Goal: Browse casually

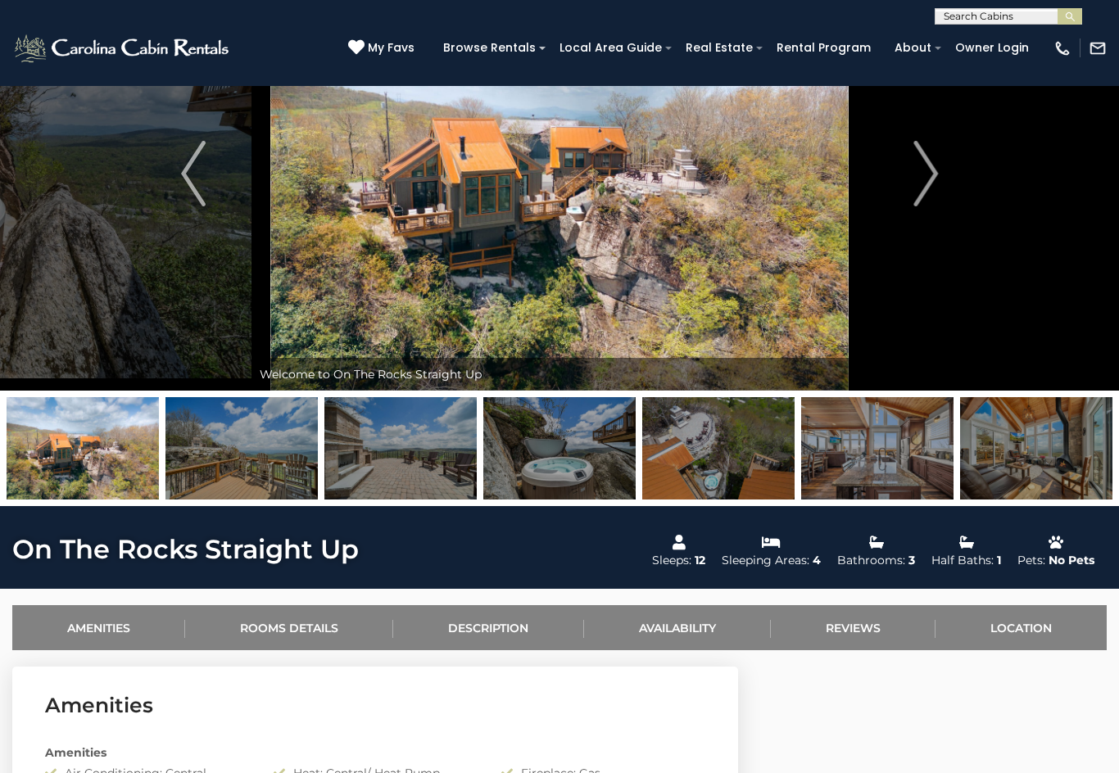
scroll to position [124, 0]
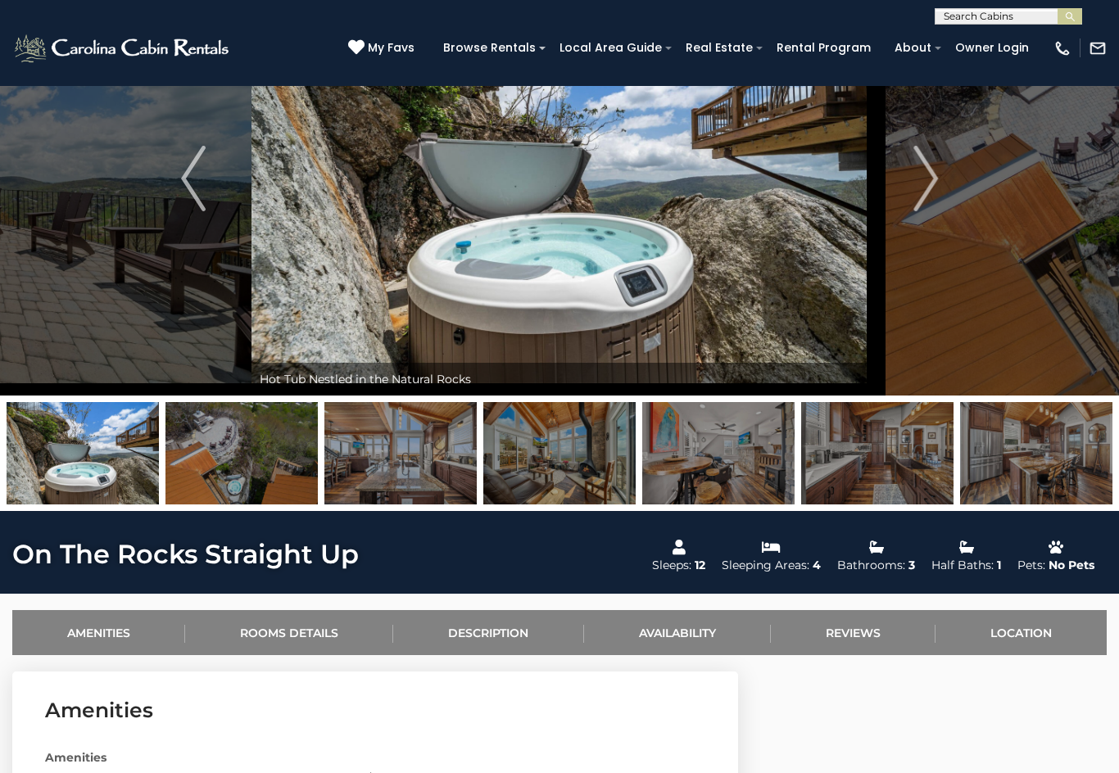
click at [919, 176] on img "Next" at bounding box center [925, 179] width 25 height 66
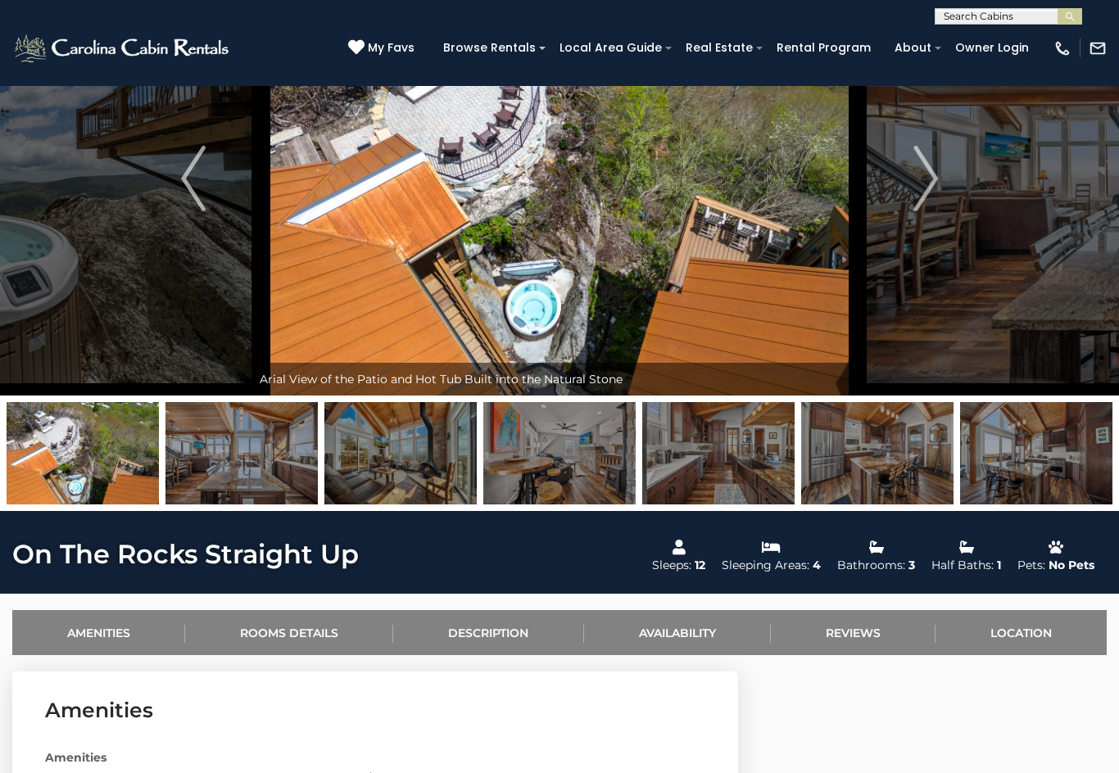
click at [925, 188] on img "Next" at bounding box center [925, 179] width 25 height 66
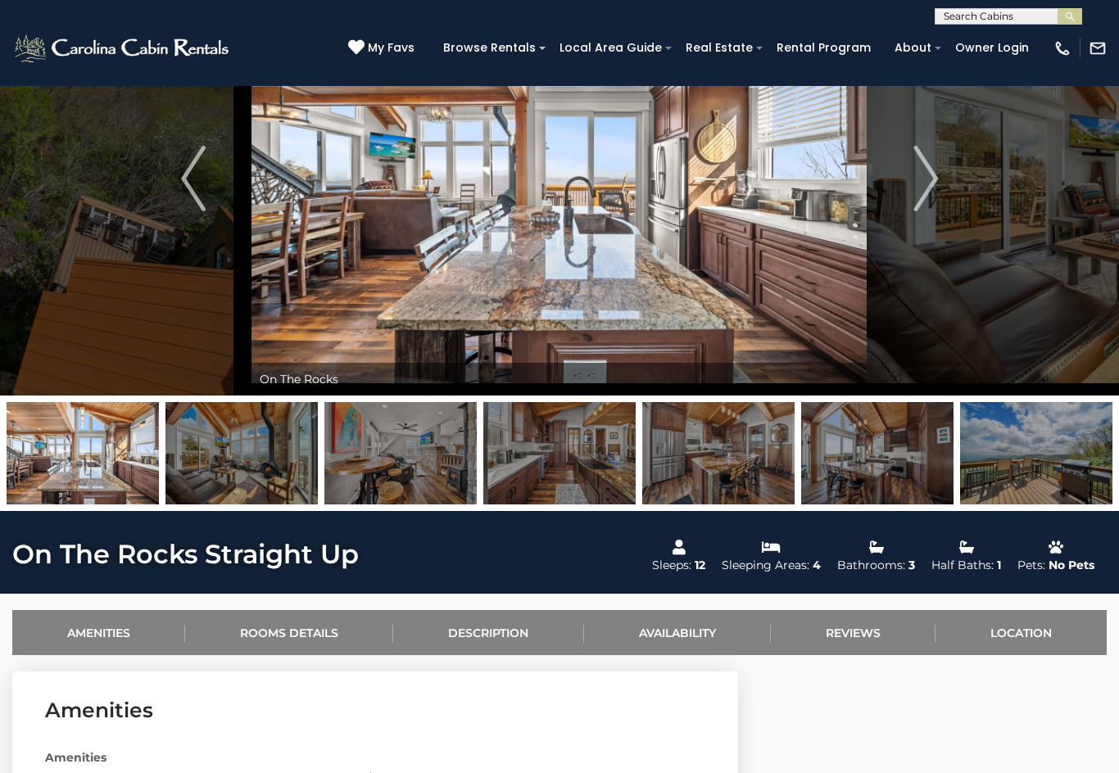
click at [928, 188] on img "Next" at bounding box center [925, 179] width 25 height 66
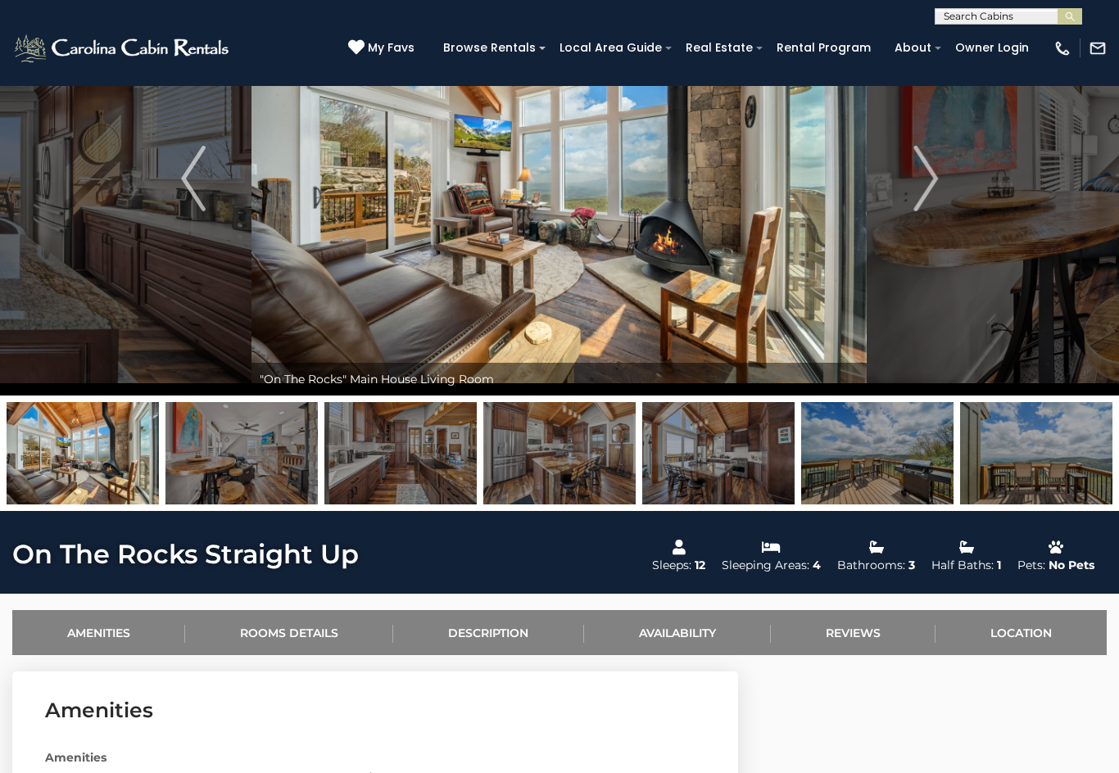
click at [943, 194] on button "Next" at bounding box center [925, 179] width 116 height 434
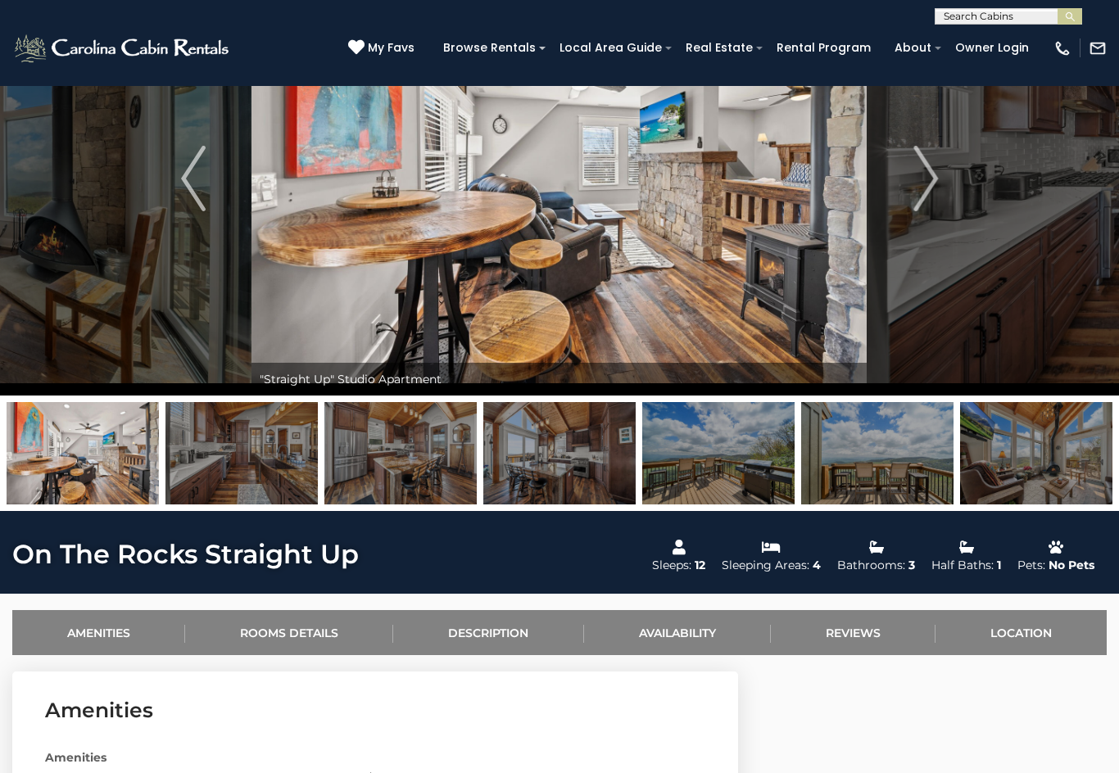
click at [924, 189] on img "Next" at bounding box center [925, 179] width 25 height 66
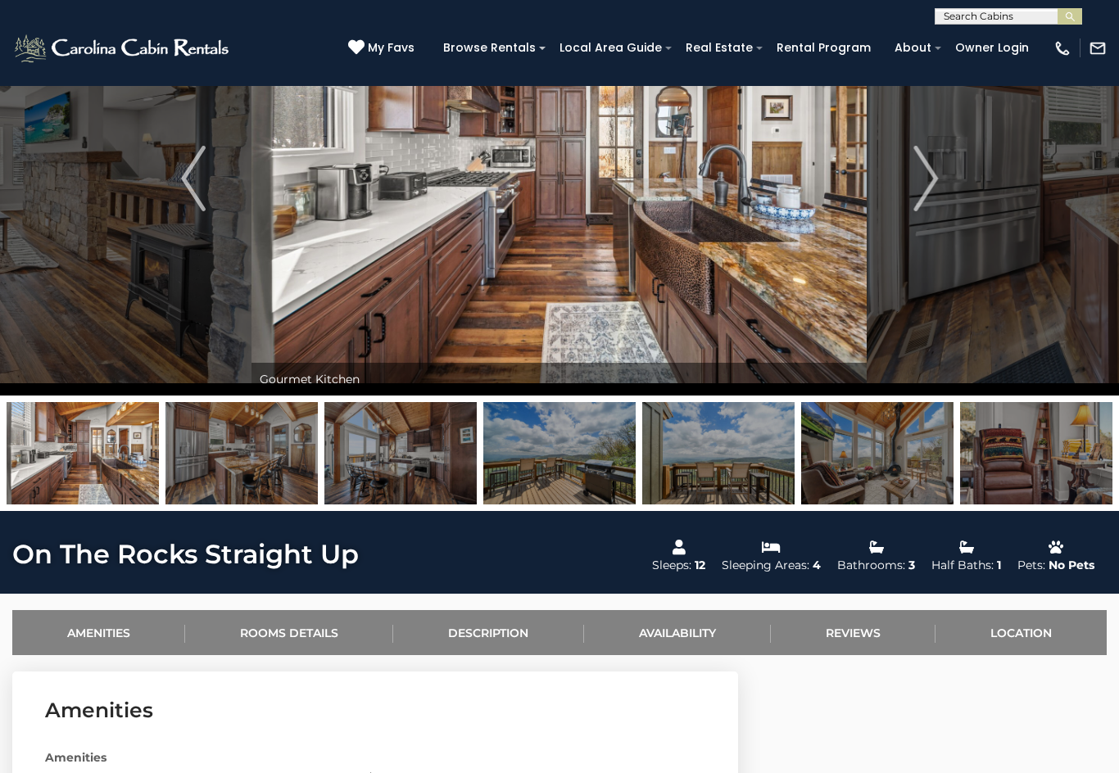
click at [912, 174] on button "Next" at bounding box center [925, 179] width 116 height 434
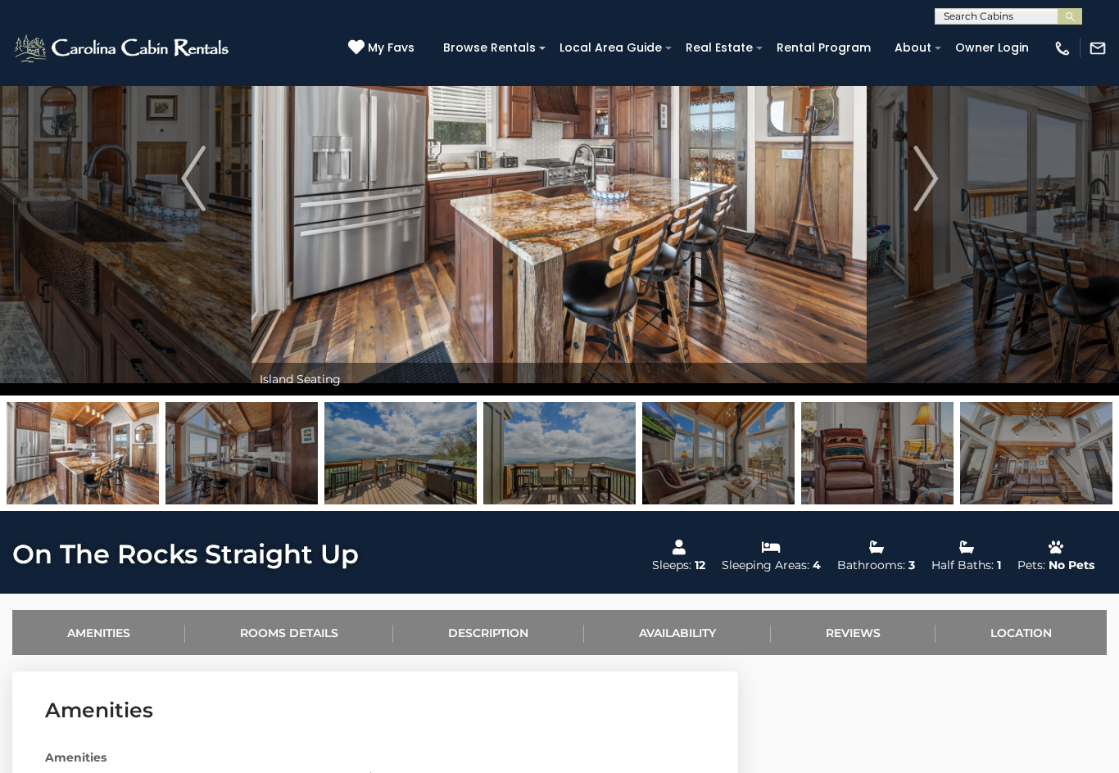
click at [925, 171] on img "Next" at bounding box center [925, 179] width 25 height 66
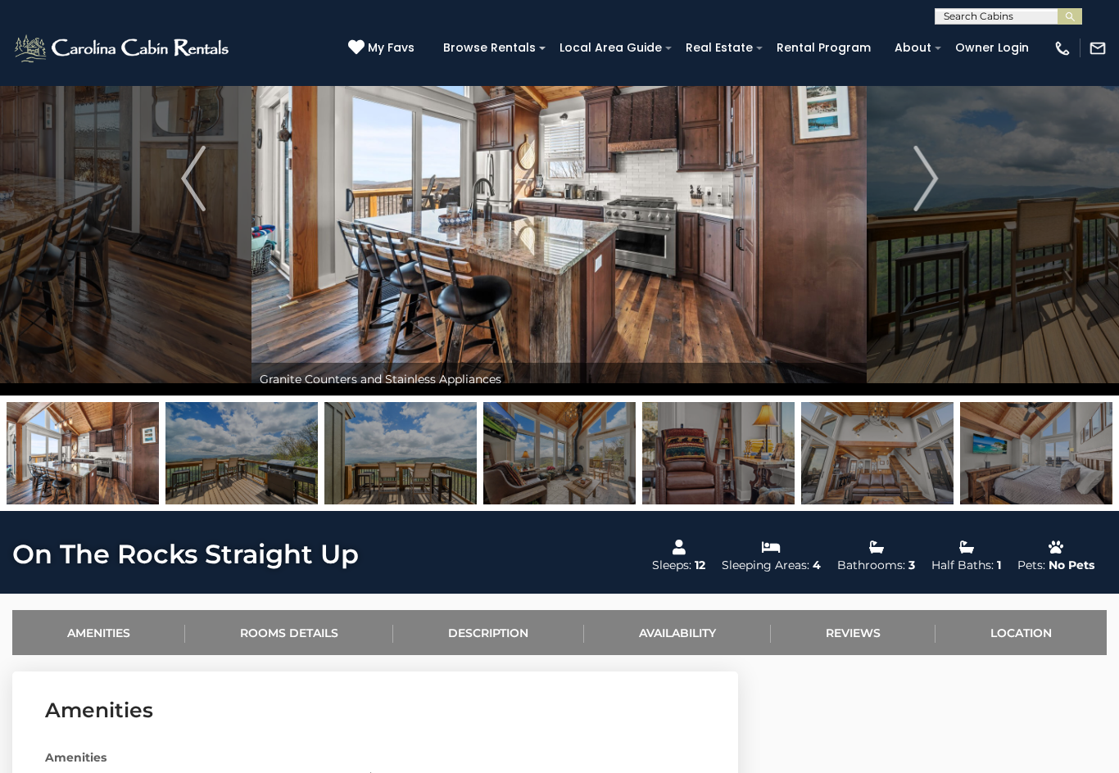
click at [918, 188] on img "Next" at bounding box center [925, 179] width 25 height 66
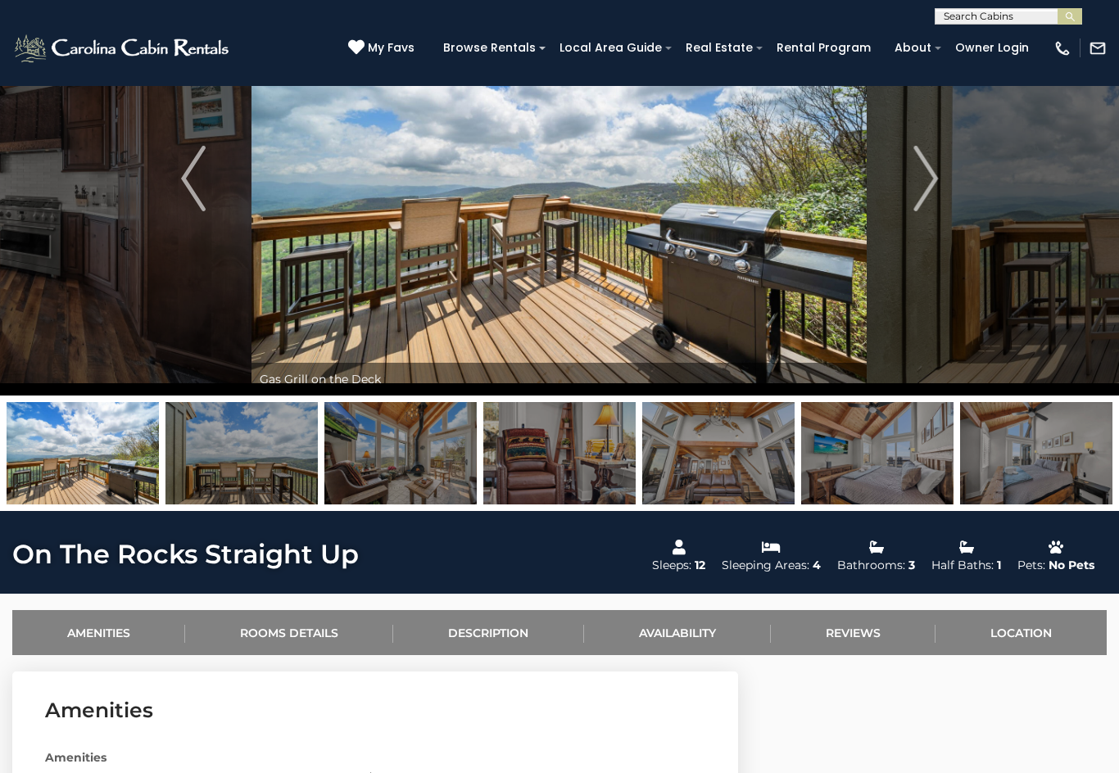
click at [944, 178] on button "Next" at bounding box center [925, 179] width 116 height 434
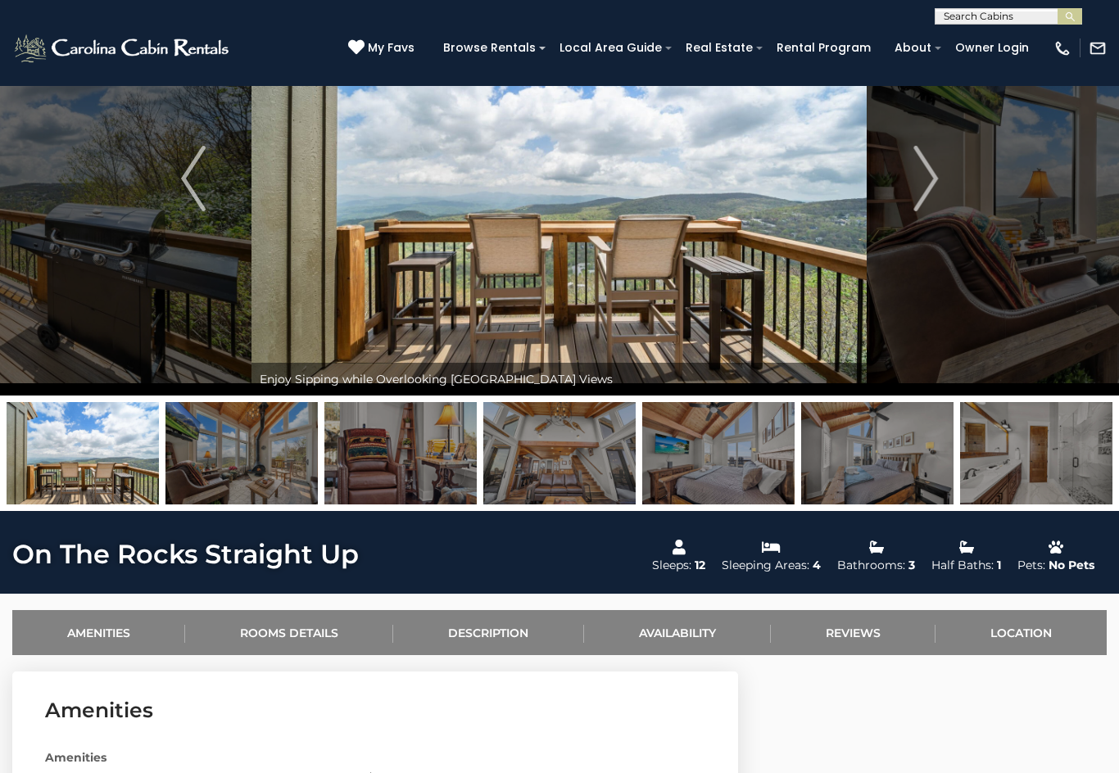
click at [934, 172] on img "Next" at bounding box center [925, 179] width 25 height 66
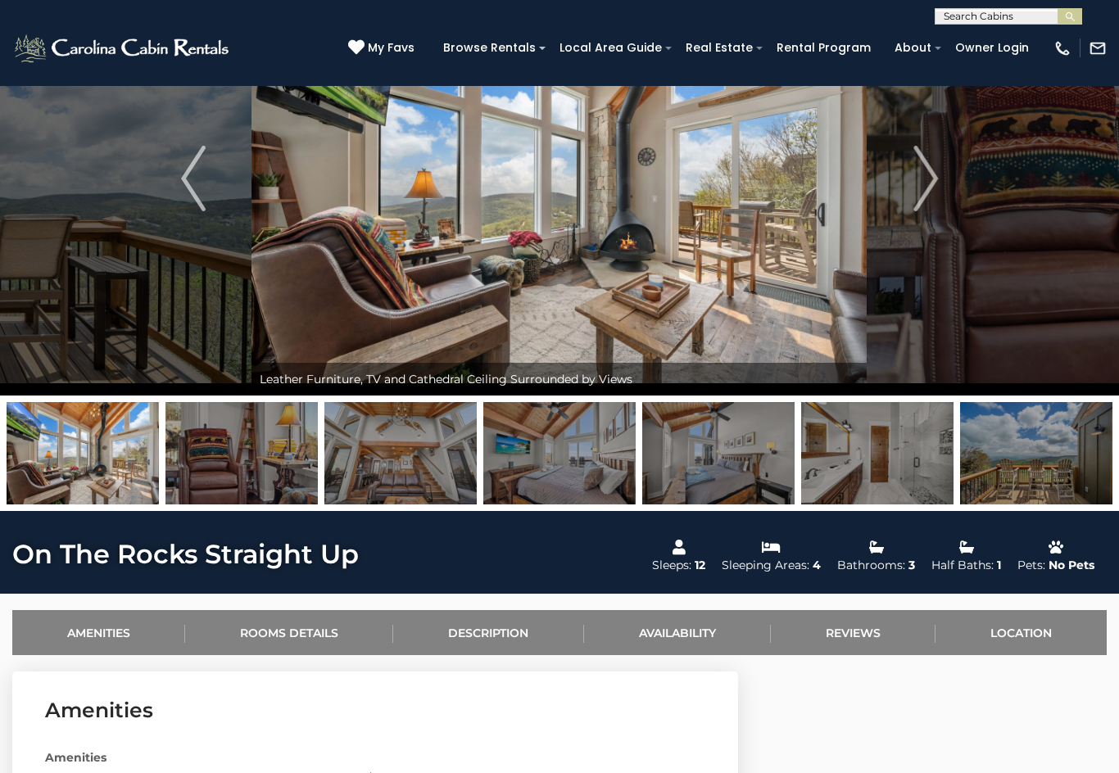
click at [925, 177] on img "Next" at bounding box center [925, 179] width 25 height 66
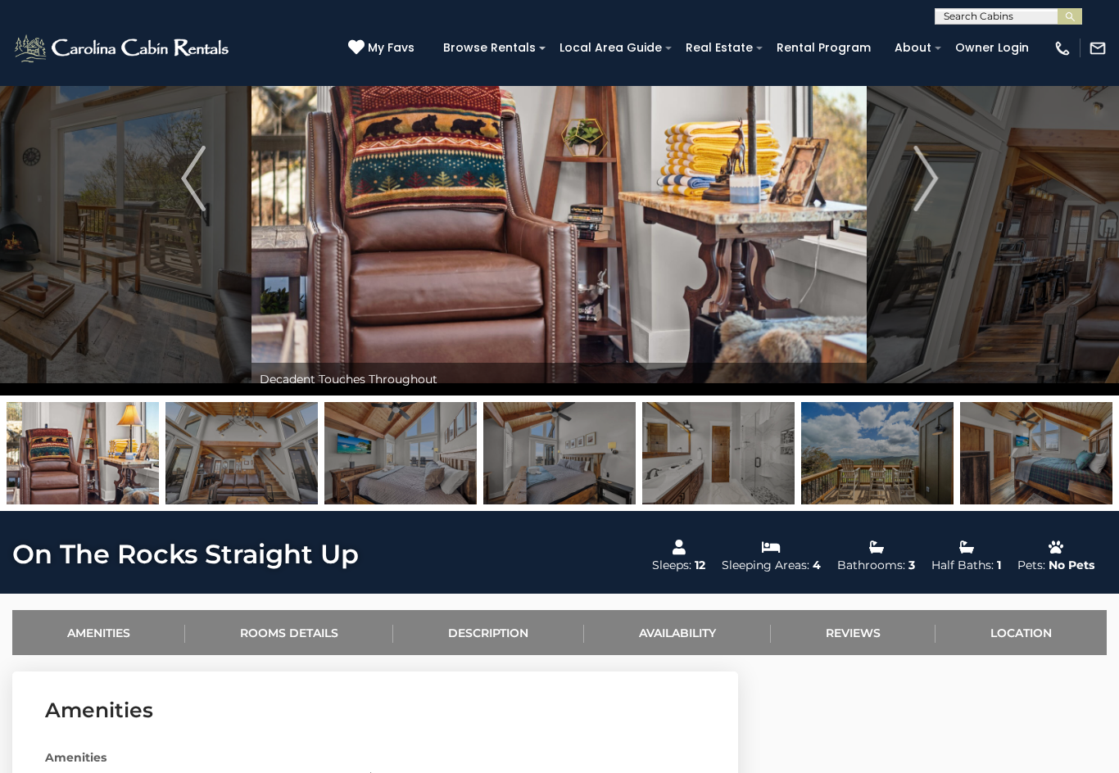
click at [934, 168] on img "Next" at bounding box center [925, 179] width 25 height 66
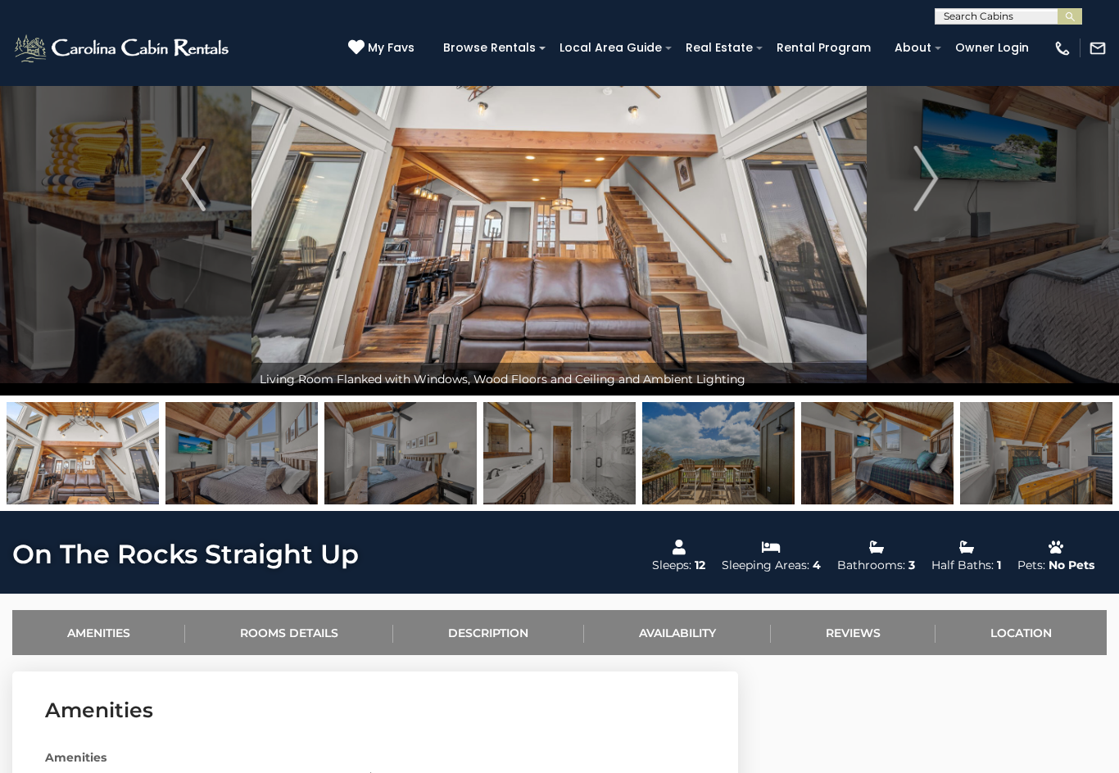
click at [942, 174] on button "Next" at bounding box center [925, 179] width 116 height 434
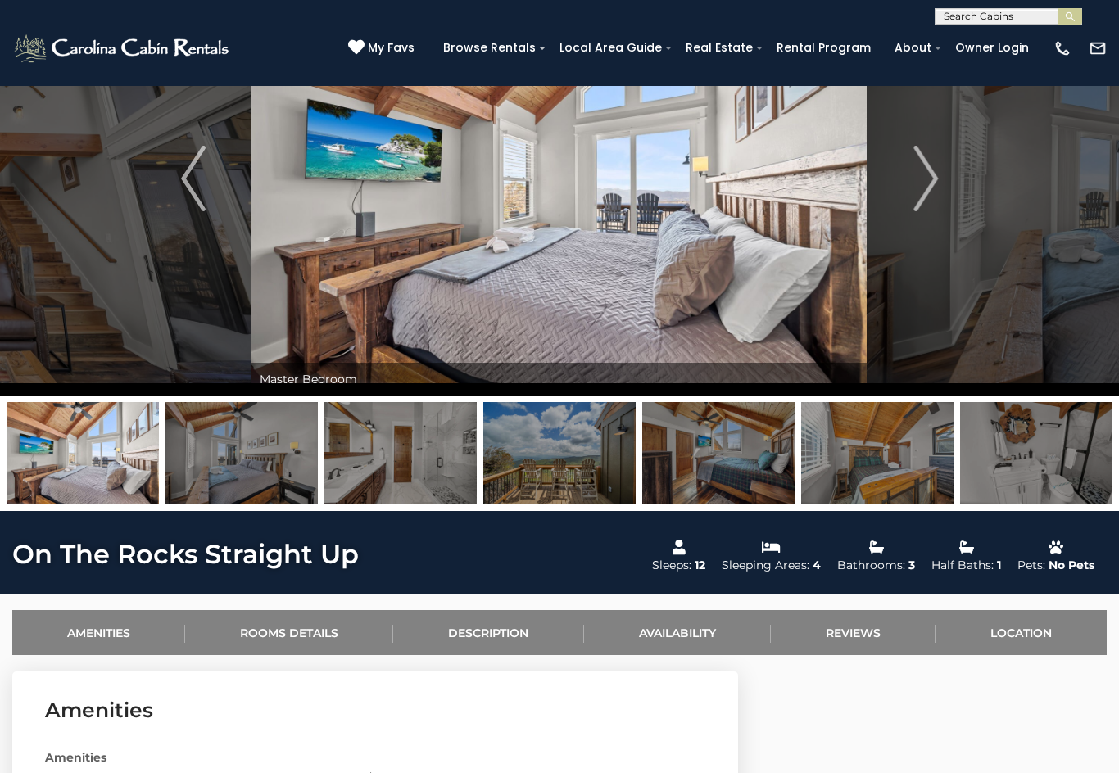
click at [929, 168] on img "Next" at bounding box center [925, 179] width 25 height 66
